Goal: Navigation & Orientation: Understand site structure

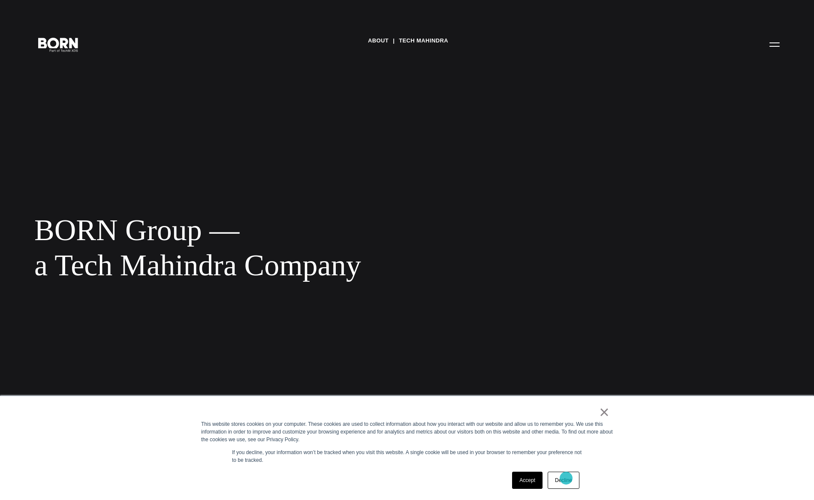
click at [566, 479] on link "Decline" at bounding box center [564, 480] width 32 height 17
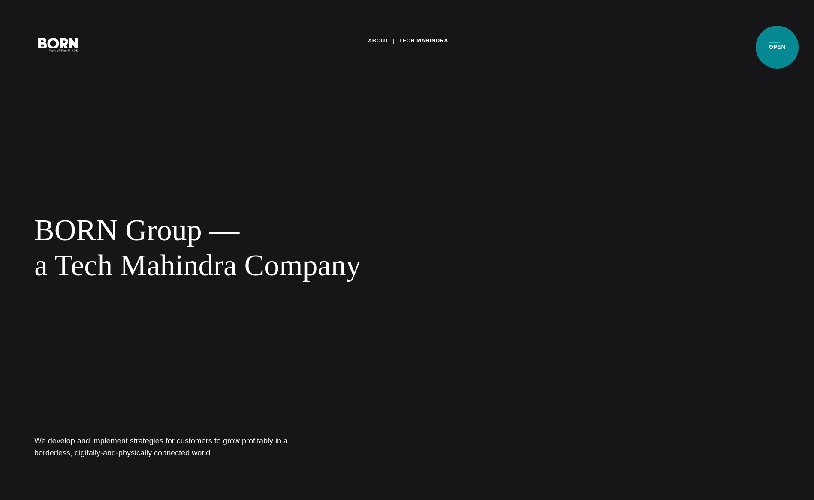
click at [777, 47] on button "Primary Menu" at bounding box center [774, 44] width 21 height 18
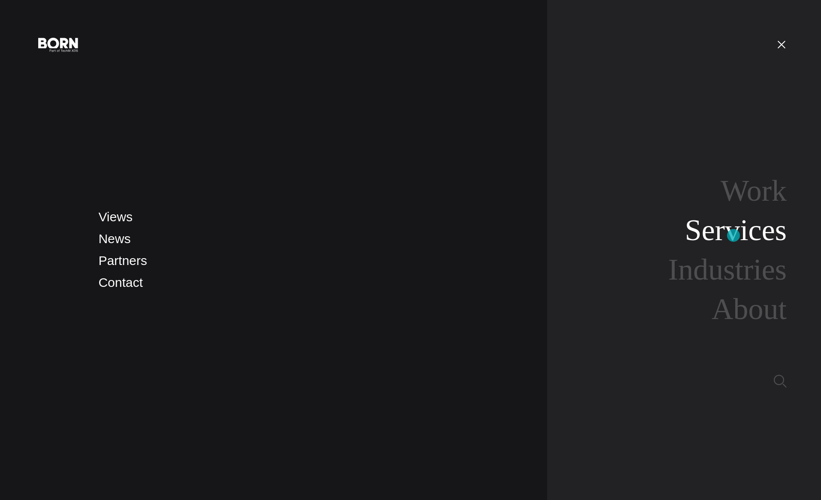
click at [733, 236] on link "Services" at bounding box center [736, 230] width 102 height 33
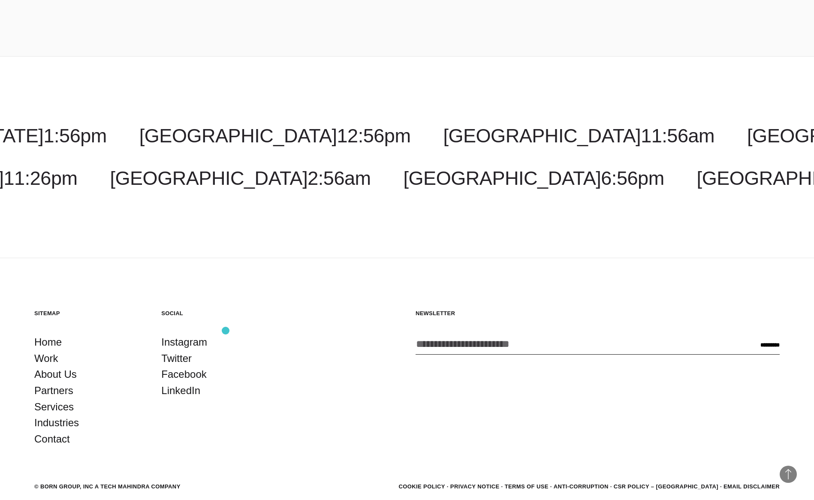
scroll to position [1806, 0]
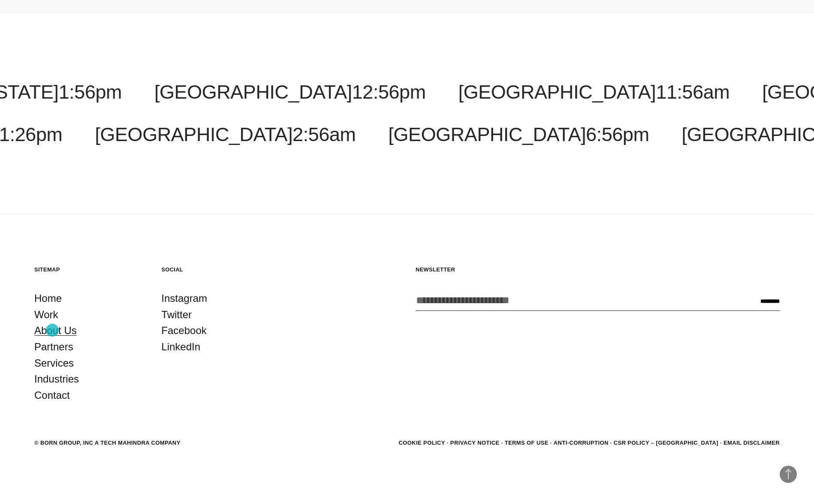
click at [52, 330] on link "About Us" at bounding box center [55, 331] width 42 height 16
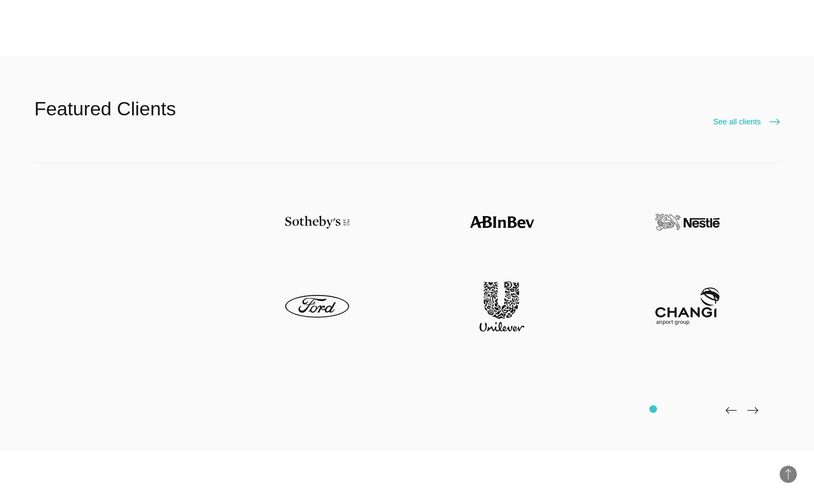
scroll to position [2525, 0]
click at [757, 408] on img at bounding box center [752, 410] width 11 height 7
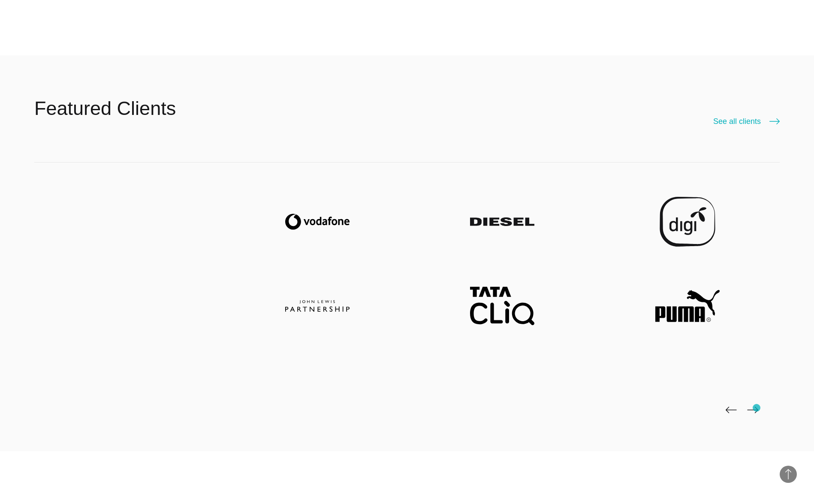
click at [757, 408] on img at bounding box center [752, 410] width 11 height 7
